Goal: Task Accomplishment & Management: Complete application form

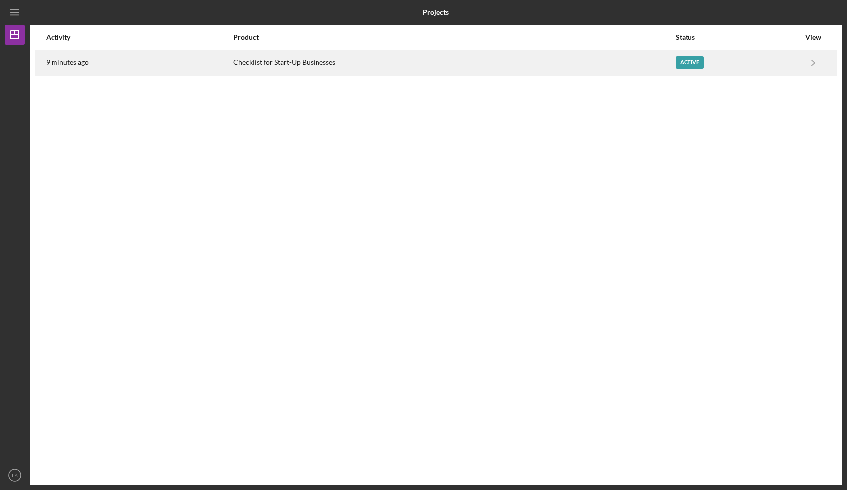
click at [689, 69] on div "Active" at bounding box center [738, 63] width 124 height 25
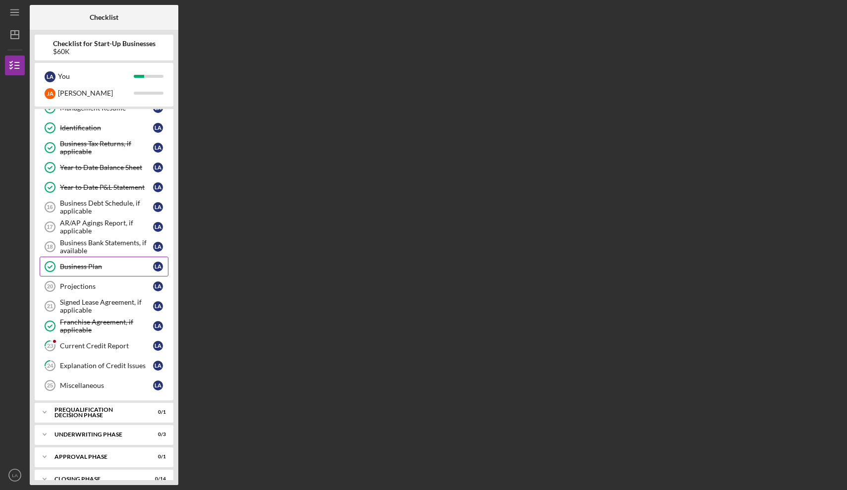
scroll to position [230, 0]
click at [66, 283] on div "Projections" at bounding box center [106, 285] width 93 height 8
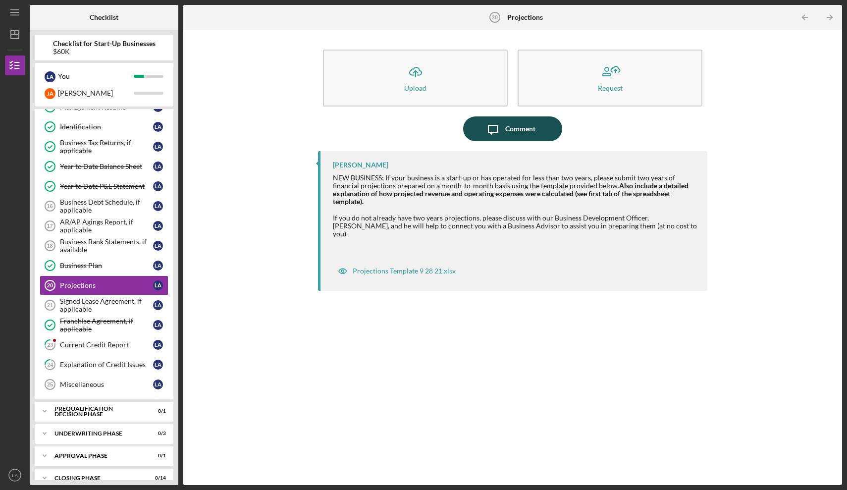
click at [511, 127] on div "Comment" at bounding box center [520, 128] width 30 height 25
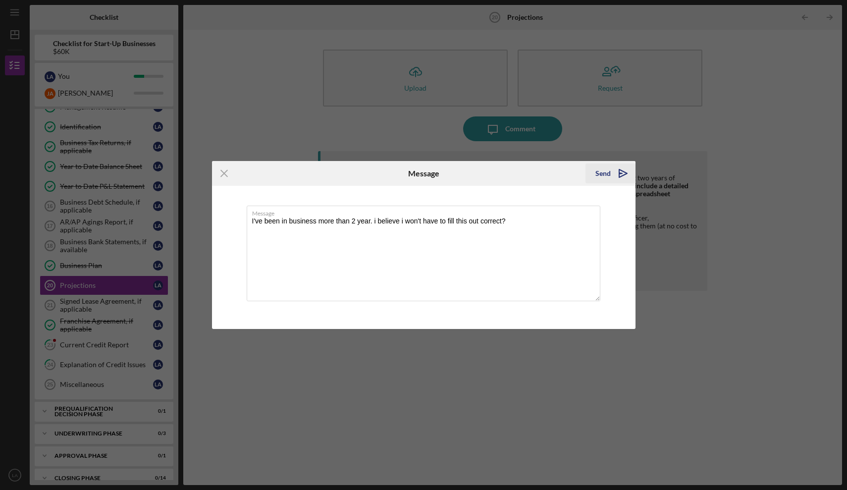
type textarea "I've been in business more than 2 year. i believe i won't have to fill this out…"
click at [601, 175] on div "Send" at bounding box center [603, 174] width 15 height 20
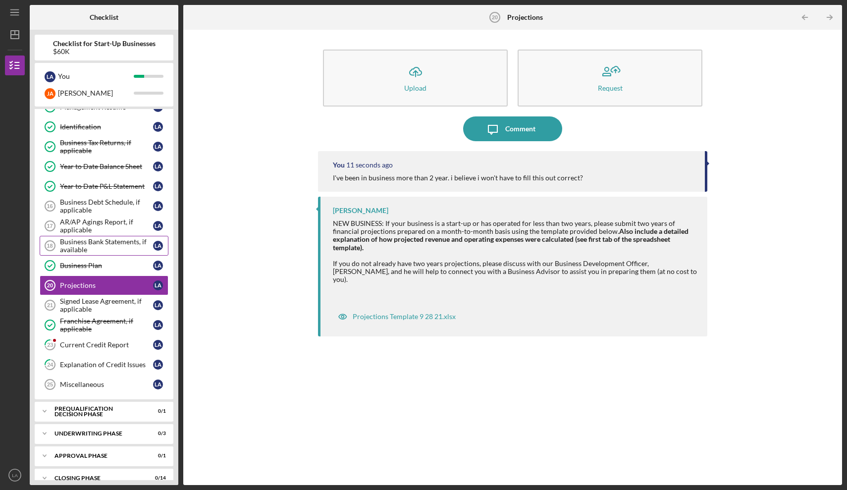
click at [113, 243] on div "Business Bank Statements, if available" at bounding box center [106, 246] width 93 height 16
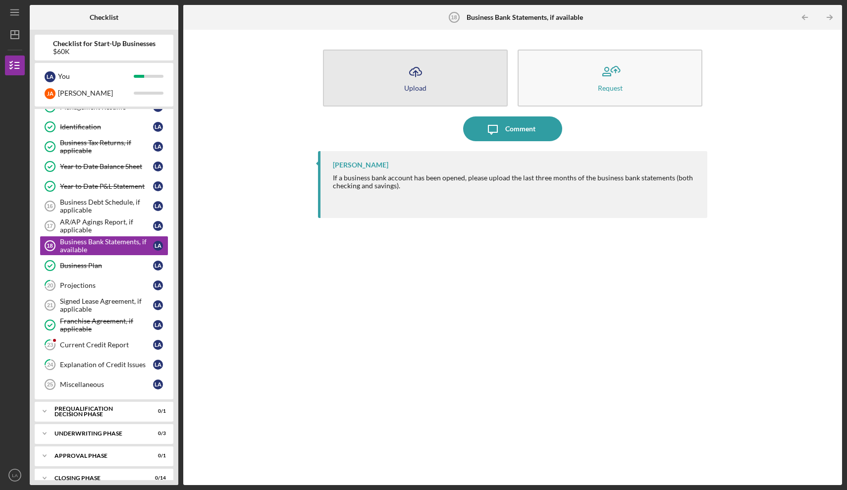
click at [422, 81] on icon "Icon/Upload" at bounding box center [415, 71] width 25 height 25
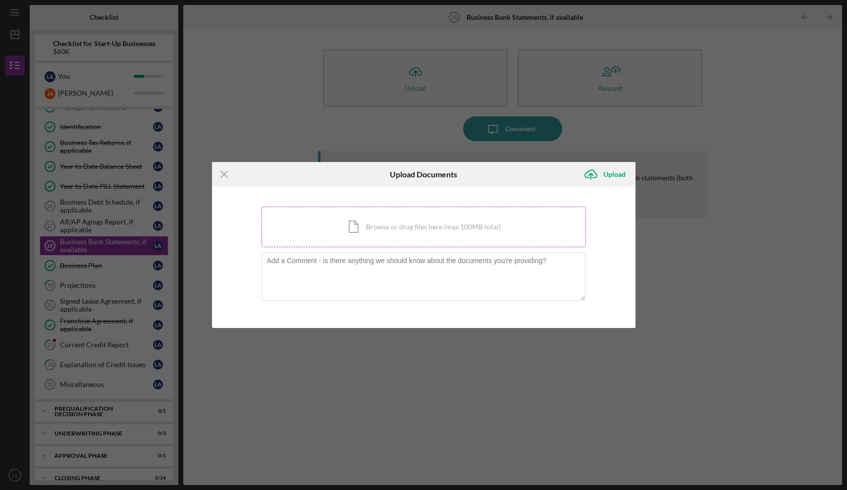
click at [397, 229] on div "Icon/Document Browse or drag files here (max 100MB total) Tap to choose files o…" at bounding box center [424, 227] width 325 height 41
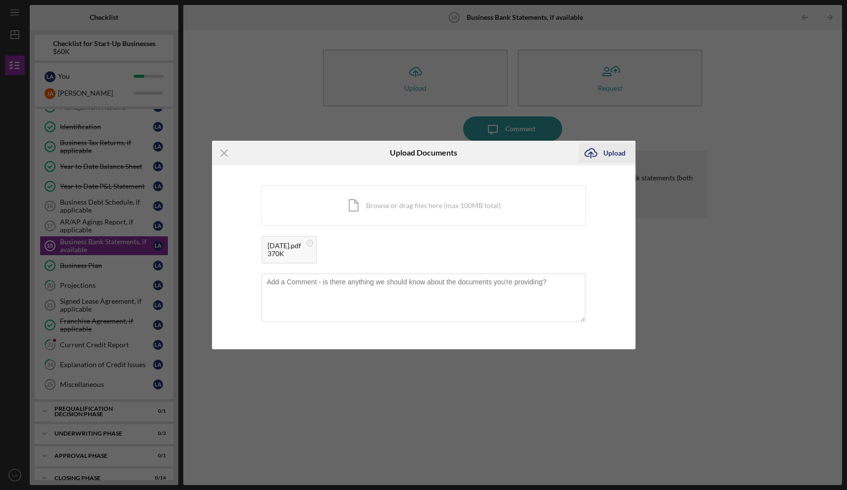
click at [620, 152] on div "Upload" at bounding box center [615, 153] width 22 height 20
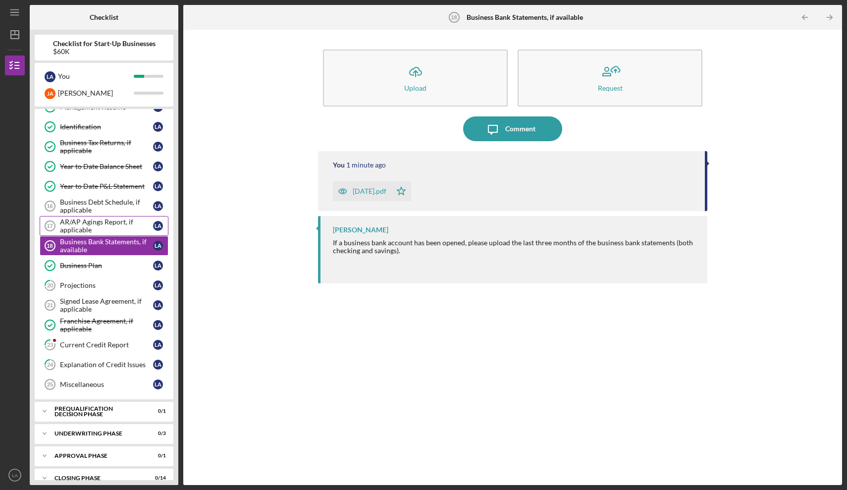
click at [109, 222] on div "AR/AP Agings Report, if applicable" at bounding box center [106, 226] width 93 height 16
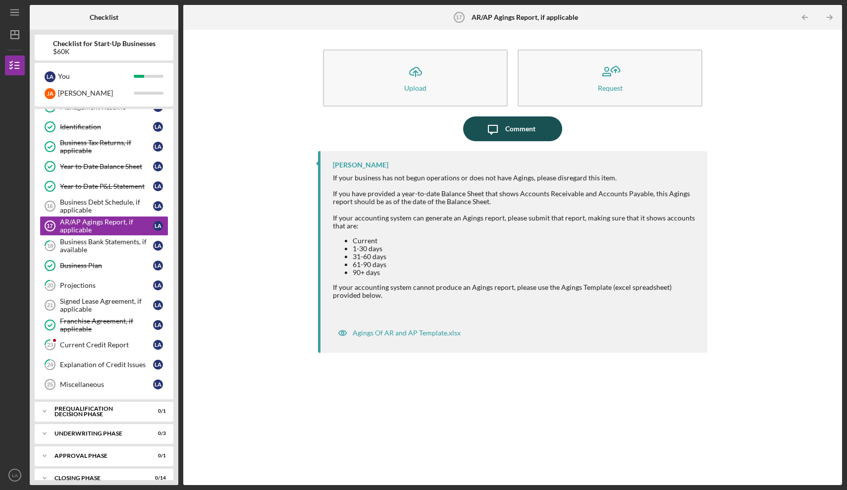
click at [501, 126] on icon "Icon/Message" at bounding box center [493, 128] width 25 height 25
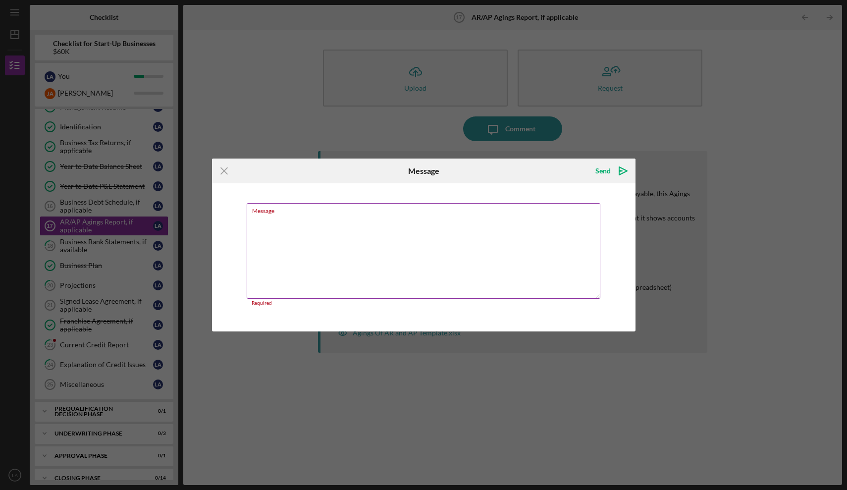
click at [273, 221] on textarea "Message" at bounding box center [424, 251] width 354 height 96
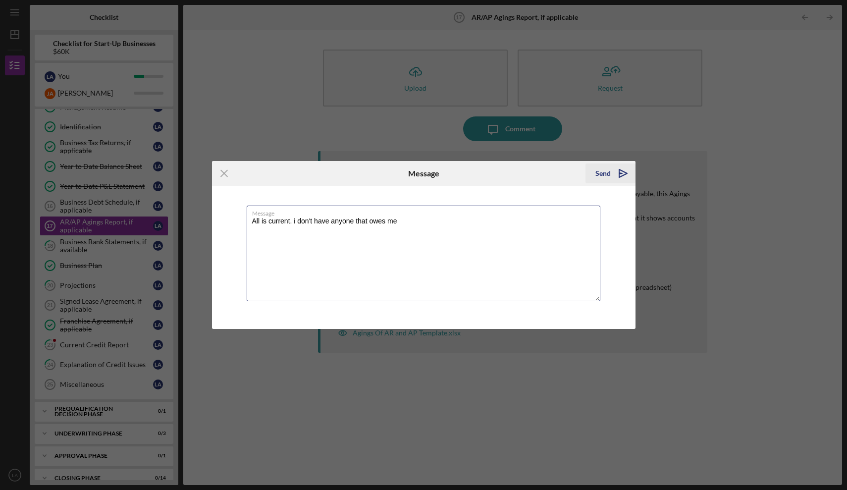
type textarea "All is current. i don't have anyone that owes me"
click at [597, 175] on div "Send" at bounding box center [603, 174] width 15 height 20
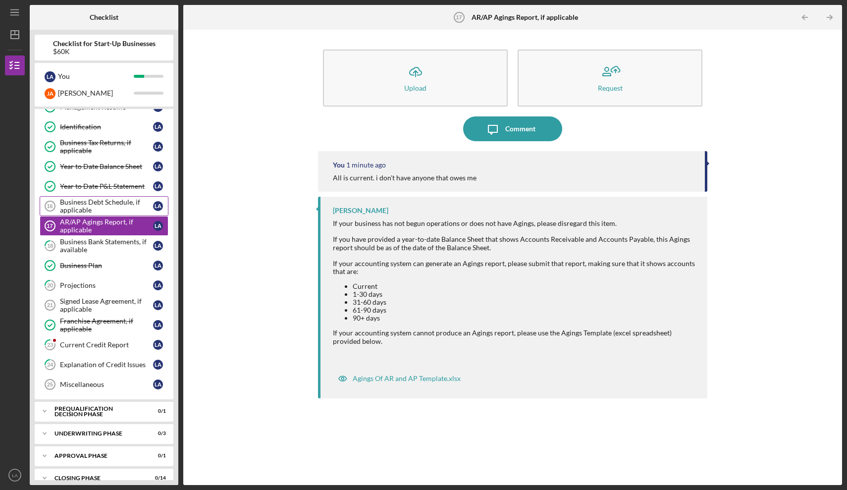
click at [81, 206] on div "Business Debt Schedule, if applicable" at bounding box center [106, 206] width 93 height 16
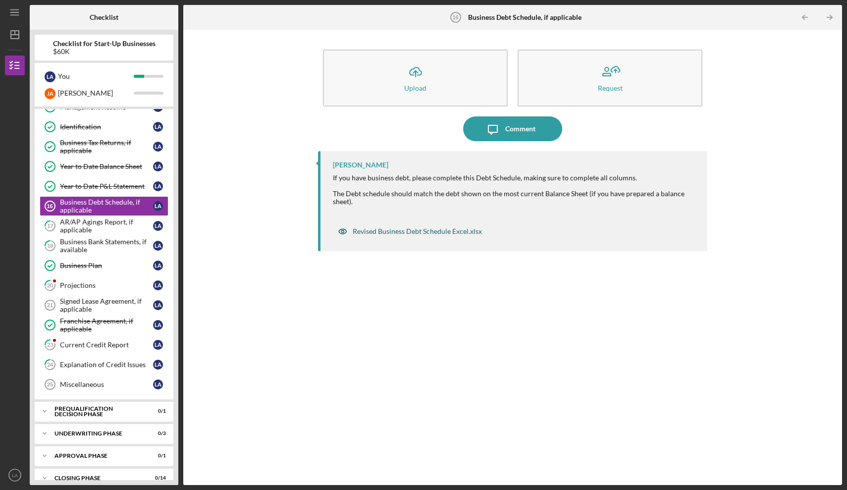
click at [413, 231] on div "Revised Business Debt Schedule Excel.xlsx" at bounding box center [417, 231] width 129 height 8
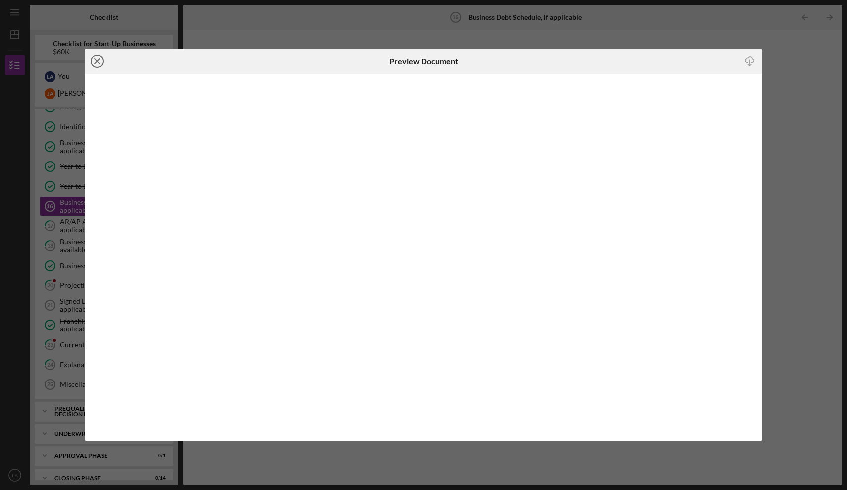
click at [97, 62] on line at bounding box center [97, 61] width 5 height 5
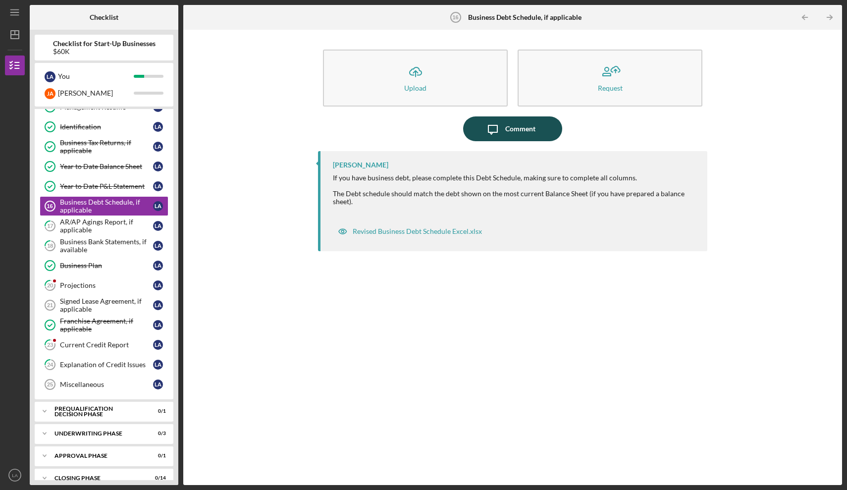
click at [500, 127] on icon "Icon/Message" at bounding box center [493, 128] width 25 height 25
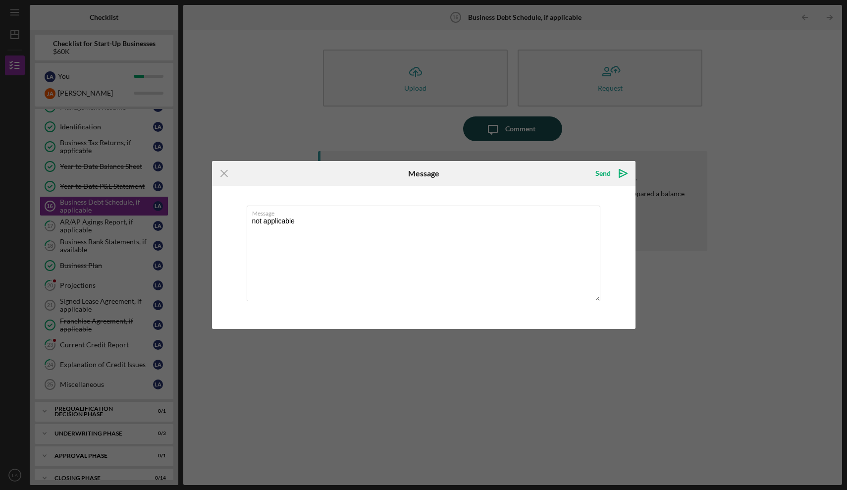
type textarea "not applicable"
drag, startPoint x: 500, startPoint y: 127, endPoint x: 605, endPoint y: 172, distance: 114.1
click at [605, 172] on div "Send" at bounding box center [603, 174] width 15 height 20
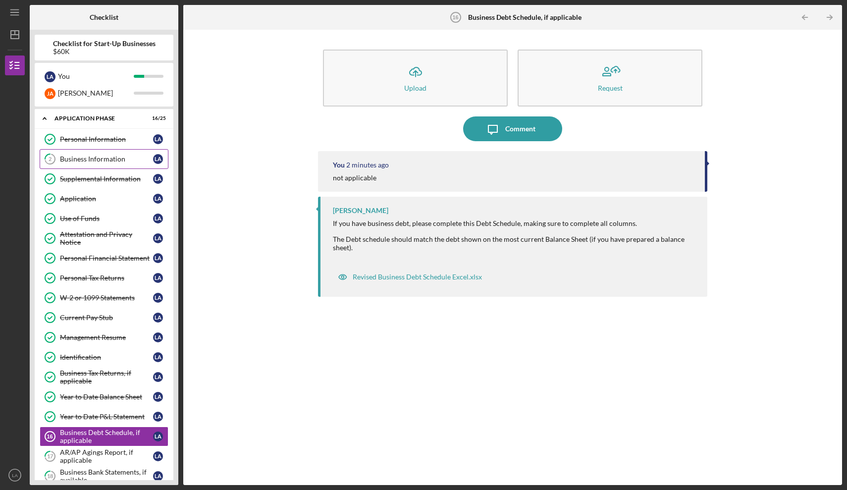
click at [111, 164] on link "2 Business Information L A" at bounding box center [104, 159] width 129 height 20
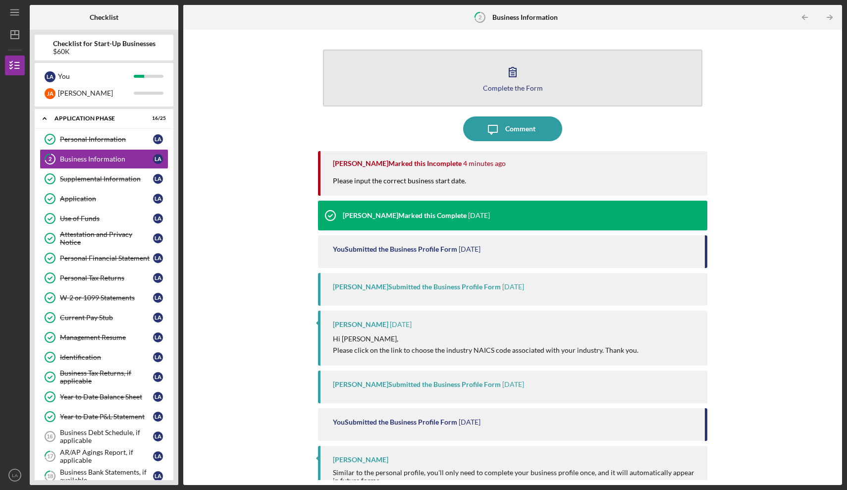
click at [504, 84] on div "Complete the Form" at bounding box center [513, 87] width 60 height 7
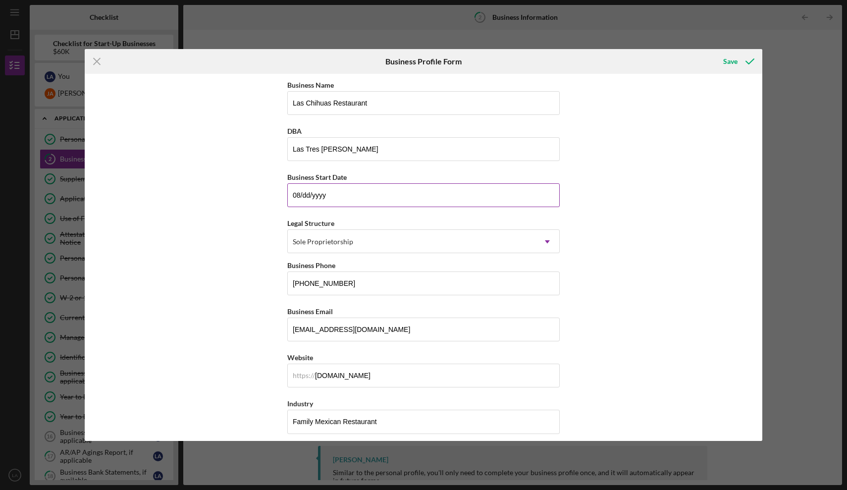
type input "0m/dd/yyyy"
type input "[DATE]"
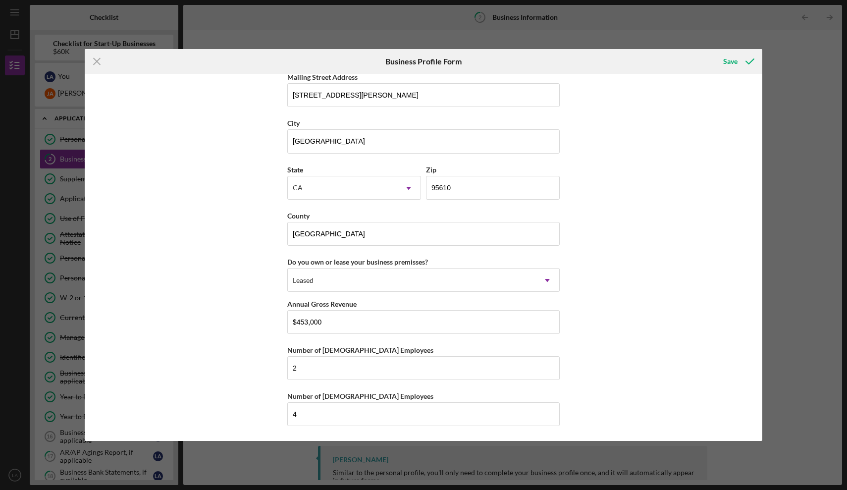
scroll to position [831, 0]
click at [728, 63] on div "Save" at bounding box center [731, 62] width 14 height 20
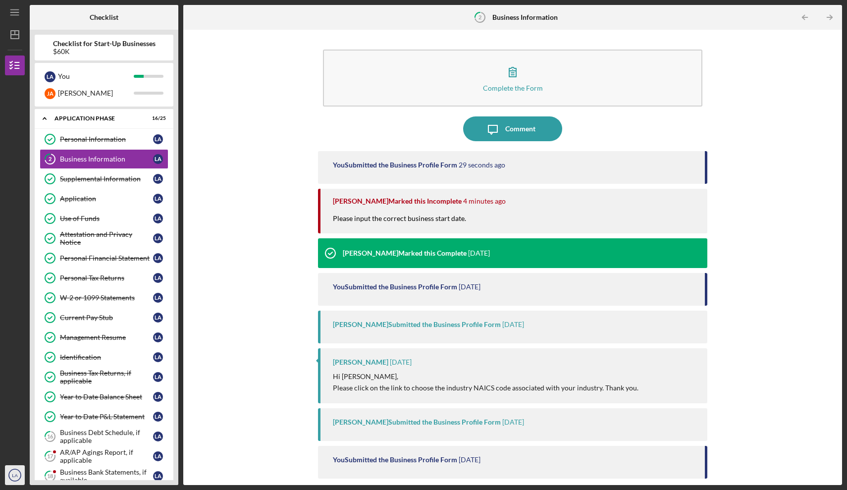
click at [17, 476] on text "LA" at bounding box center [15, 475] width 6 height 5
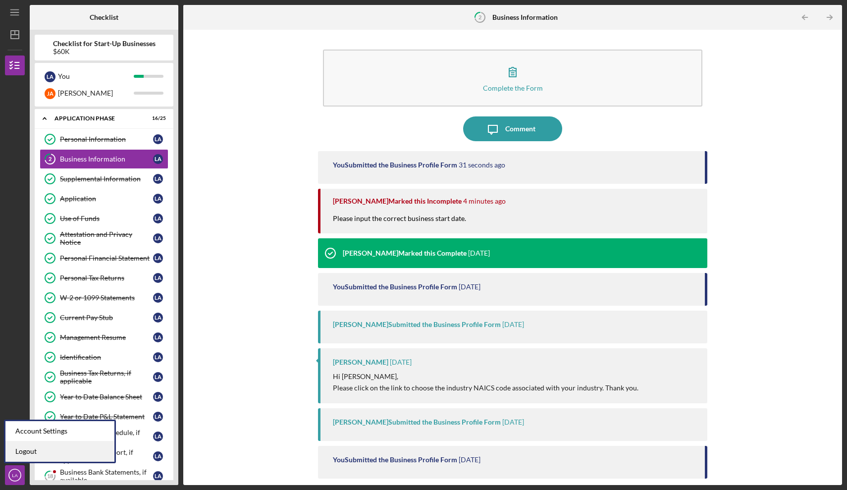
click at [39, 453] on link "Logout" at bounding box center [59, 452] width 109 height 20
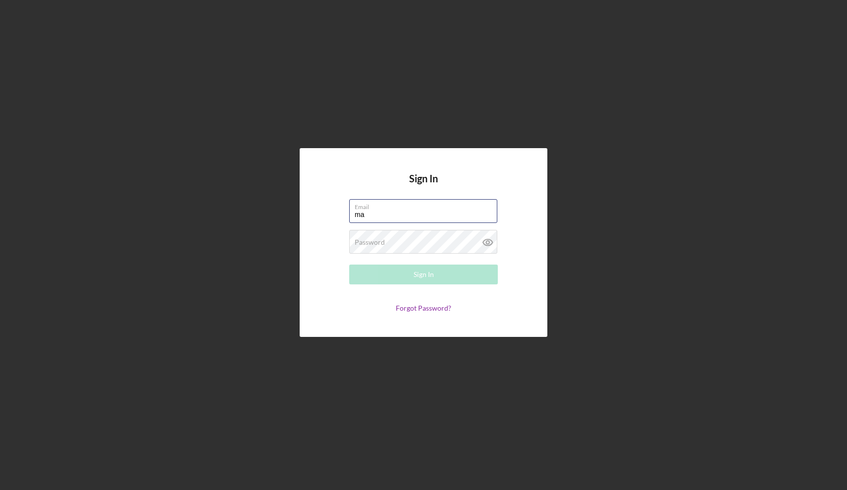
type input "[EMAIL_ADDRESS][DOMAIN_NAME]"
click at [420, 274] on div "Sign In" at bounding box center [424, 275] width 20 height 20
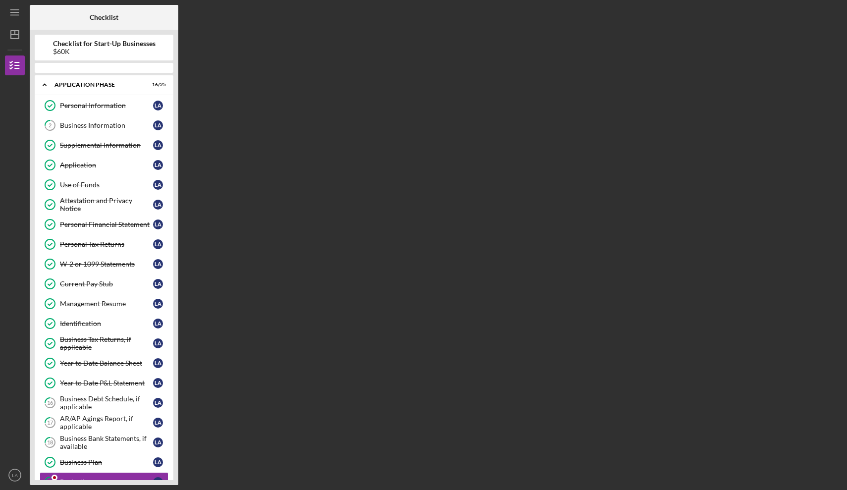
scroll to position [205, 0]
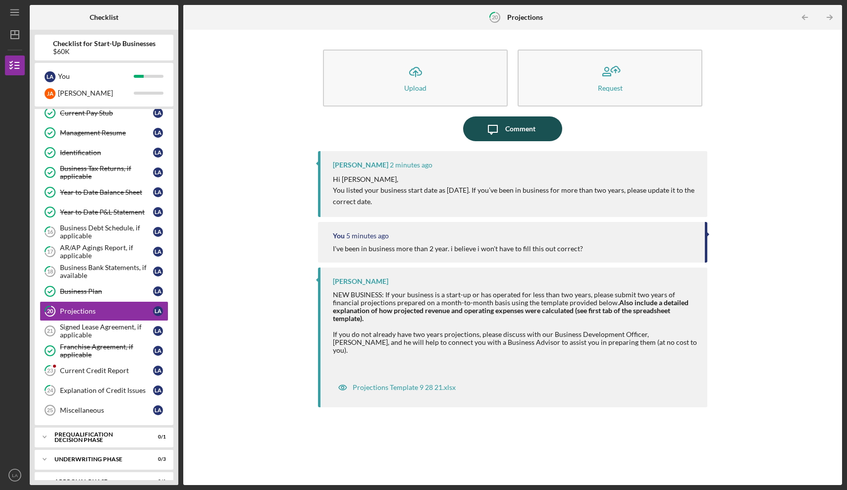
click at [496, 138] on icon "Icon/Message" at bounding box center [493, 128] width 25 height 25
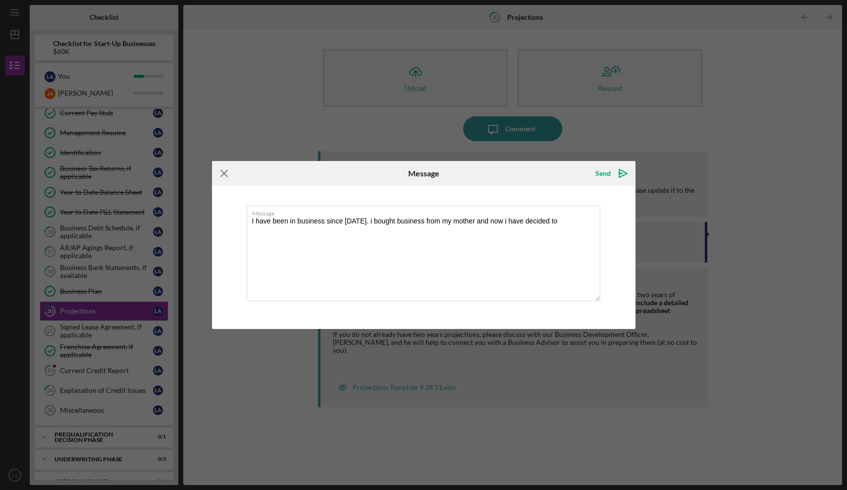
type textarea "I have been in business since [DATE]. i bought business from my mother and now …"
click at [225, 174] on icon "Icon/Menu Close" at bounding box center [224, 173] width 25 height 25
